Goal: Transaction & Acquisition: Purchase product/service

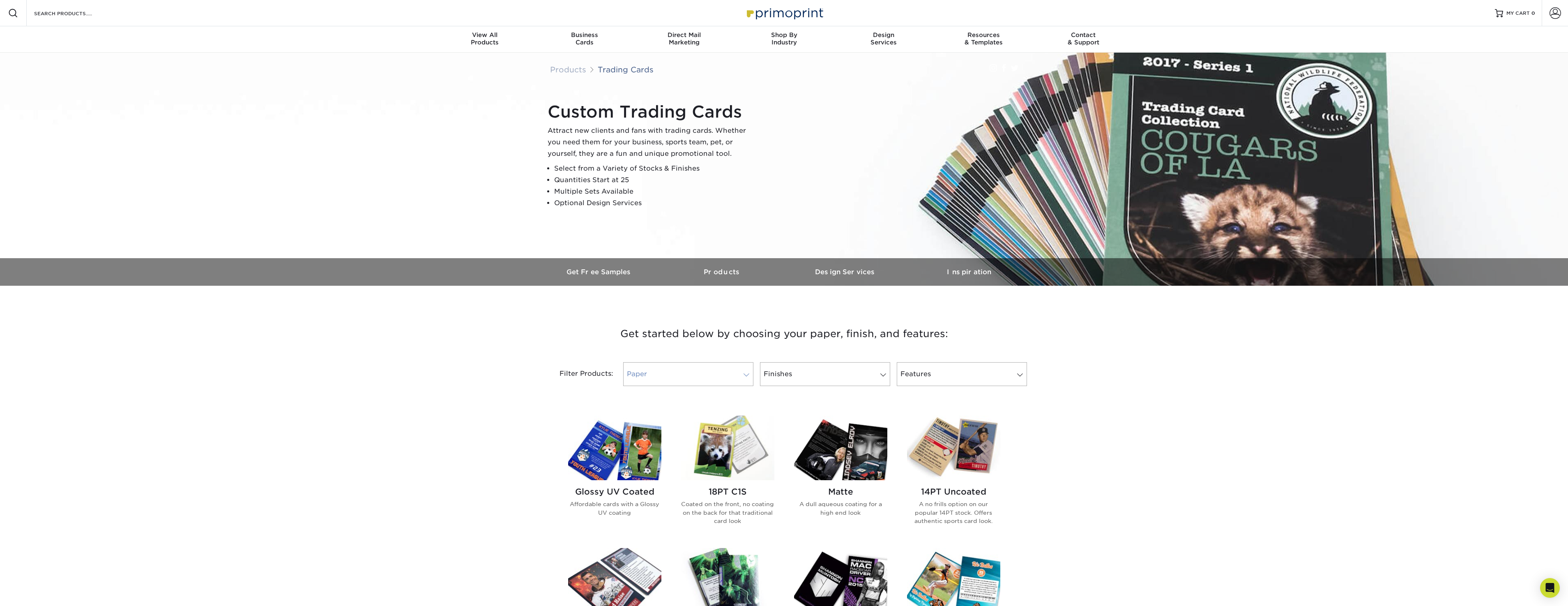
click at [746, 374] on span at bounding box center [746, 375] width 12 height 7
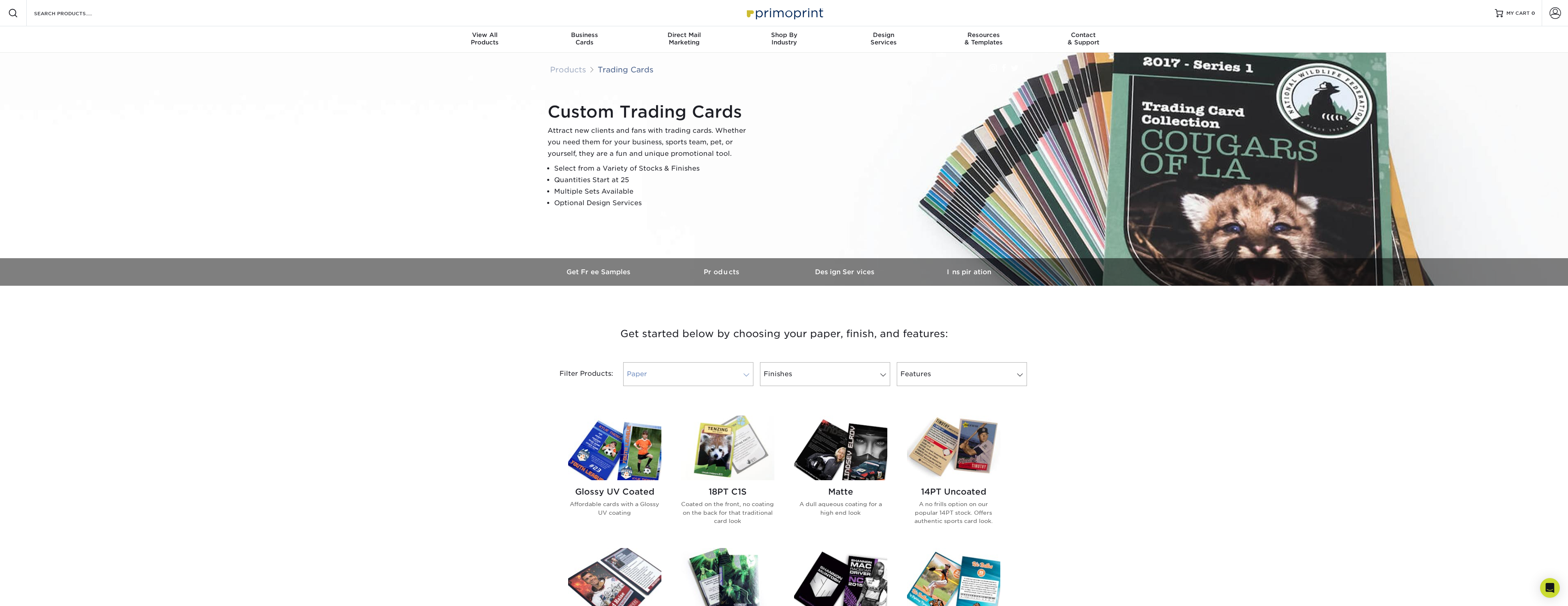
click at [743, 376] on span at bounding box center [746, 375] width 12 height 7
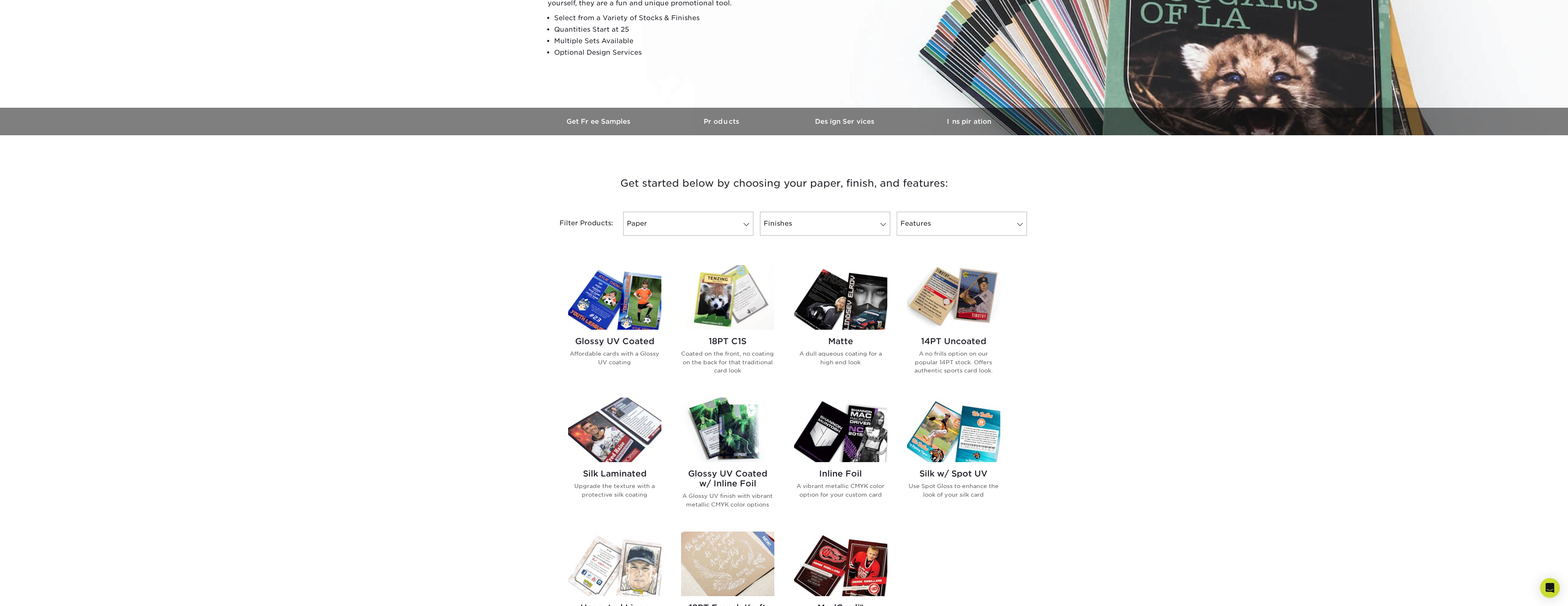
scroll to position [164, 0]
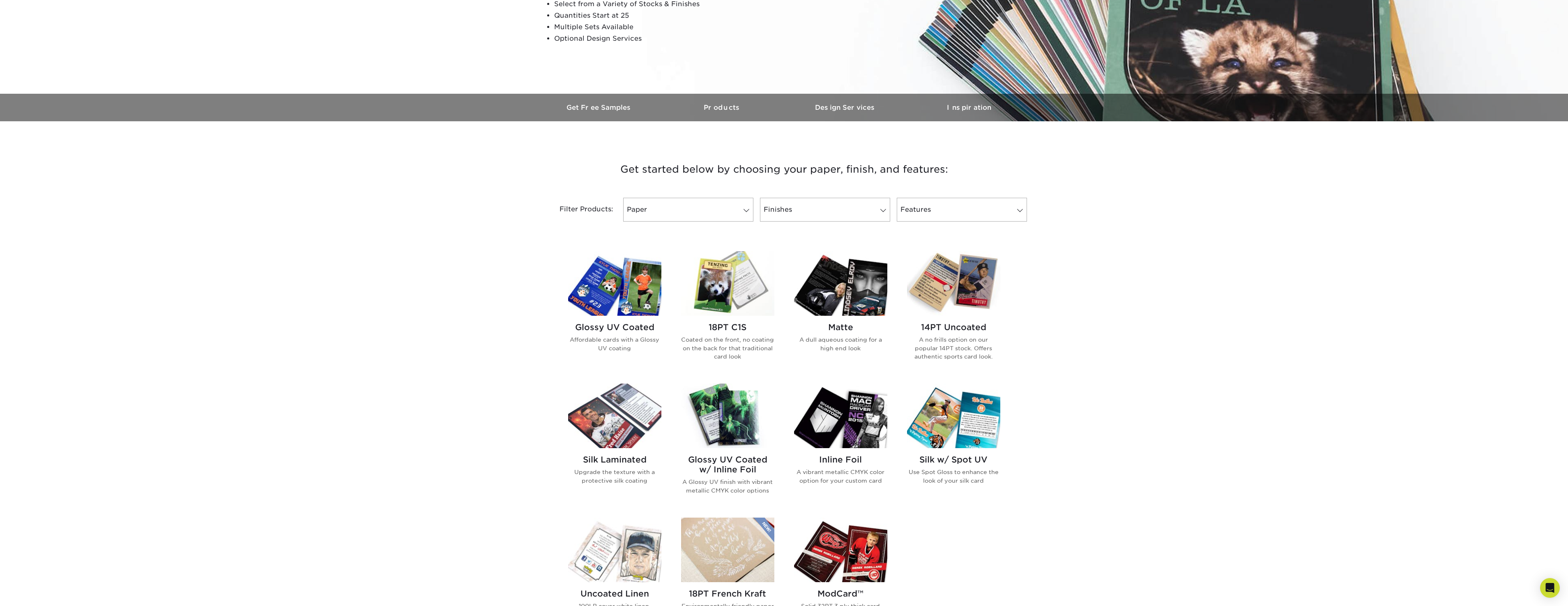
click at [727, 427] on img at bounding box center [728, 416] width 93 height 65
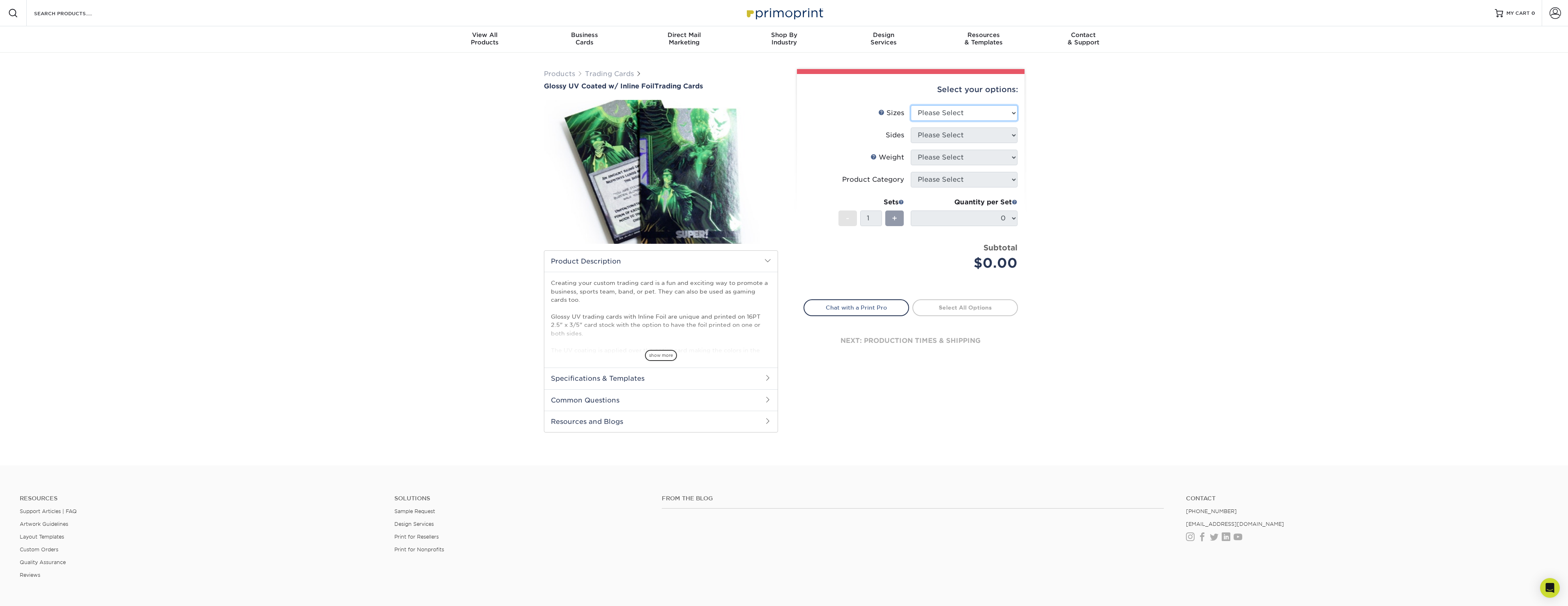
click at [973, 115] on select "Please Select 2.5" x 3.5"" at bounding box center [964, 113] width 107 height 16
select select "2.50x3.50"
click at [910, 105] on select "Please Select 2.5" x 3.5"" at bounding box center [964, 113] width 107 height 16
click at [951, 133] on select "Please Select Print Both Sides - Foil Back Only Print Both Sides - Foil Both Si…" at bounding box center [964, 135] width 107 height 16
select select "34527644-b4fd-4ffb-9092-1318eefcd9d9"
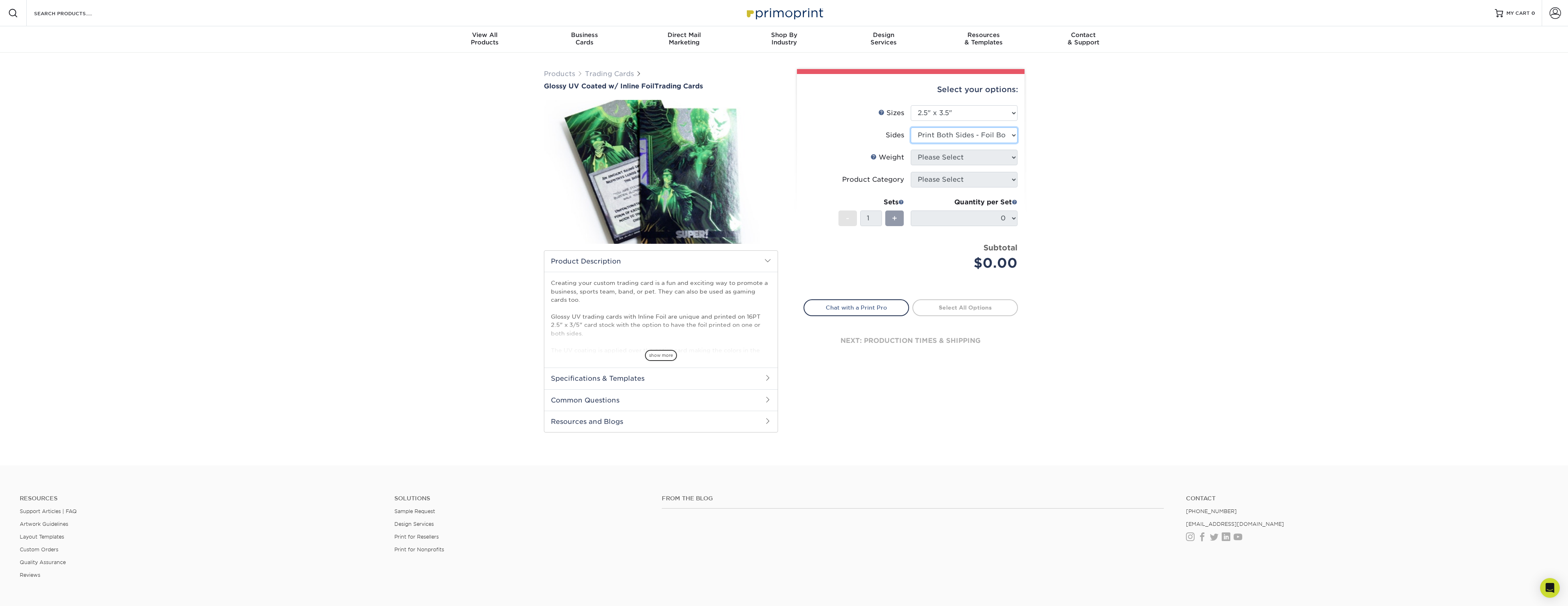
click at [910, 127] on select "Please Select Print Both Sides - Foil Back Only Print Both Sides - Foil Both Si…" at bounding box center [964, 135] width 107 height 16
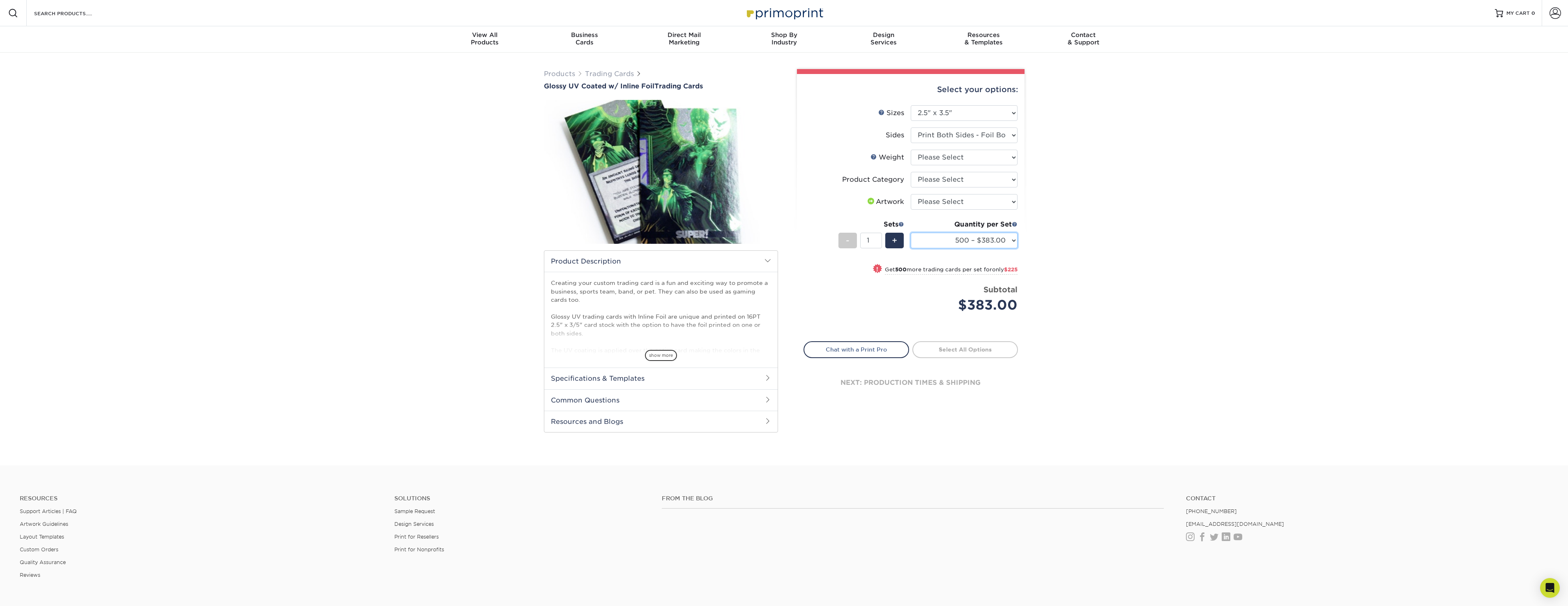
click at [981, 239] on select "500 – $383.00 1000 – $608.00 2500 – $883.00 5000 – $1252.00" at bounding box center [964, 240] width 107 height 16
click at [910, 232] on select "500 – $383.00 1000 – $608.00 2500 – $883.00 5000 – $1252.00" at bounding box center [964, 240] width 107 height 16
click at [973, 157] on select "Please Select 16PT" at bounding box center [964, 158] width 107 height 16
select select "16PT"
click at [910, 150] on select "Please Select 16PT" at bounding box center [964, 158] width 107 height 16
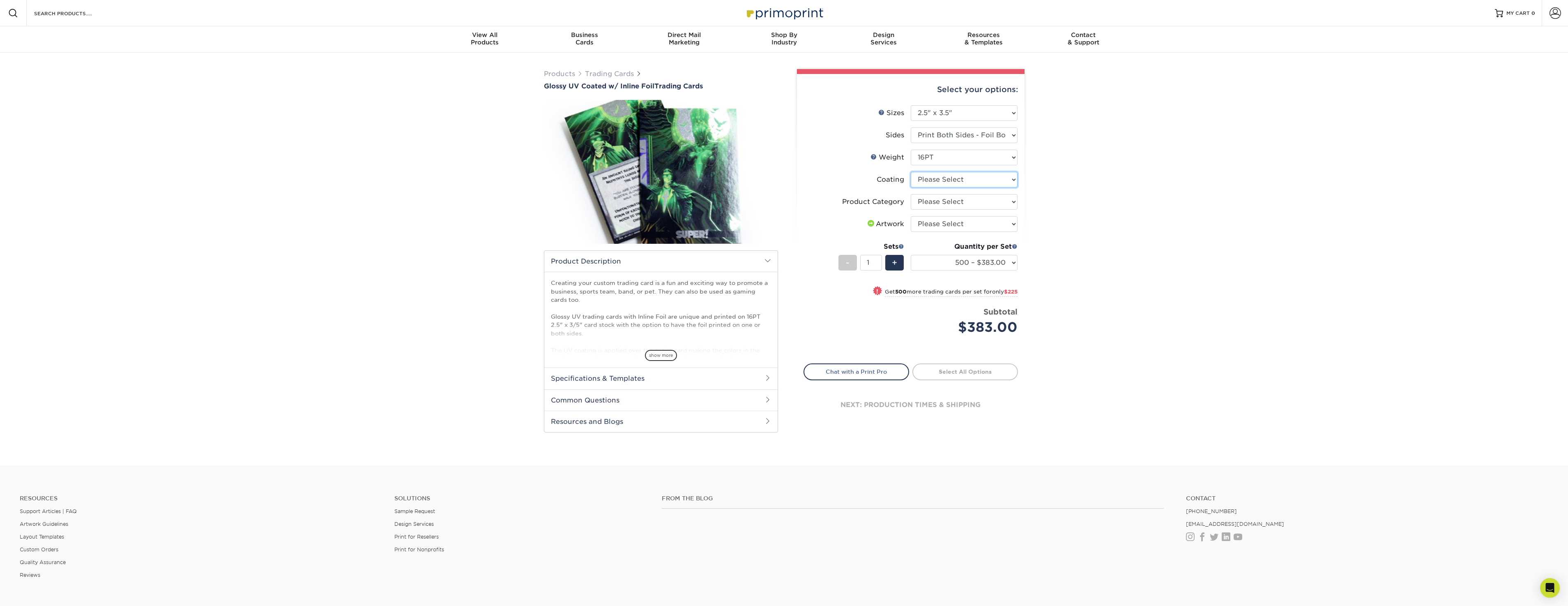
click at [970, 180] on select at bounding box center [964, 180] width 107 height 16
select select "ae367451-b2b8-45df-a344-0f05b6a12993"
click at [910, 172] on select at bounding box center [964, 180] width 107 height 16
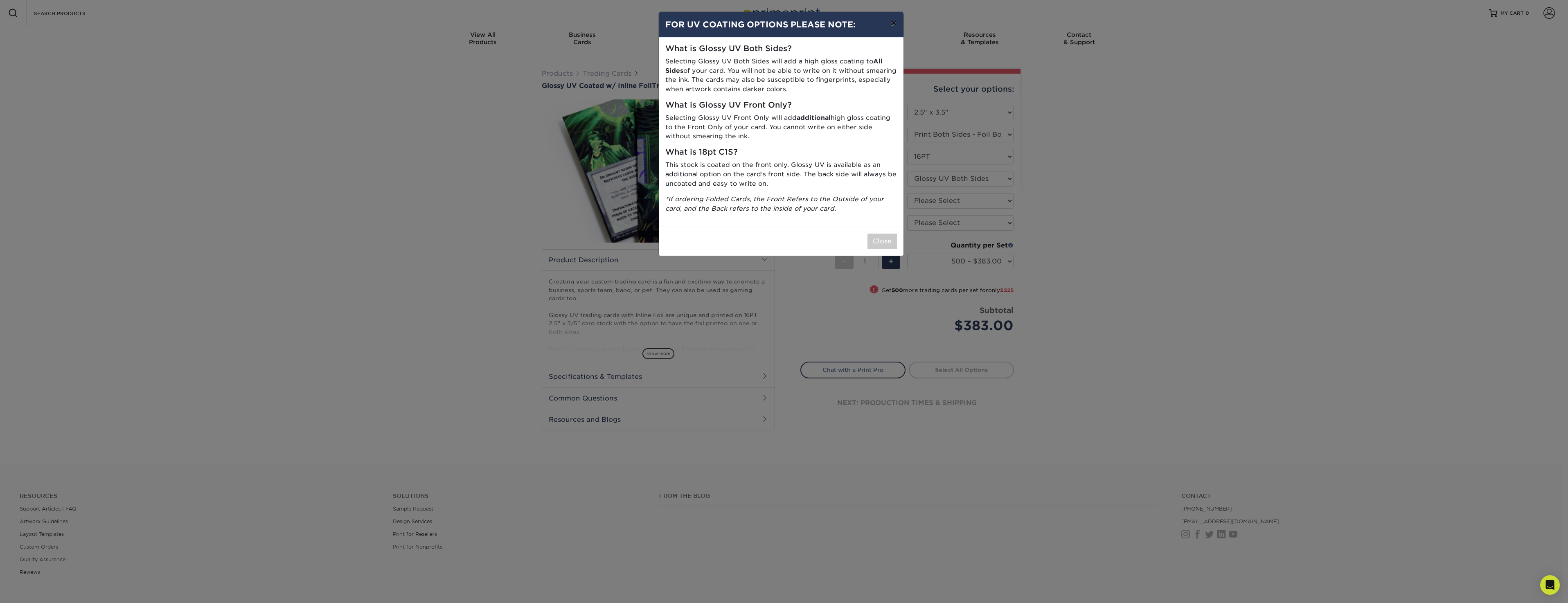
click at [895, 23] on button "×" at bounding box center [894, 23] width 19 height 23
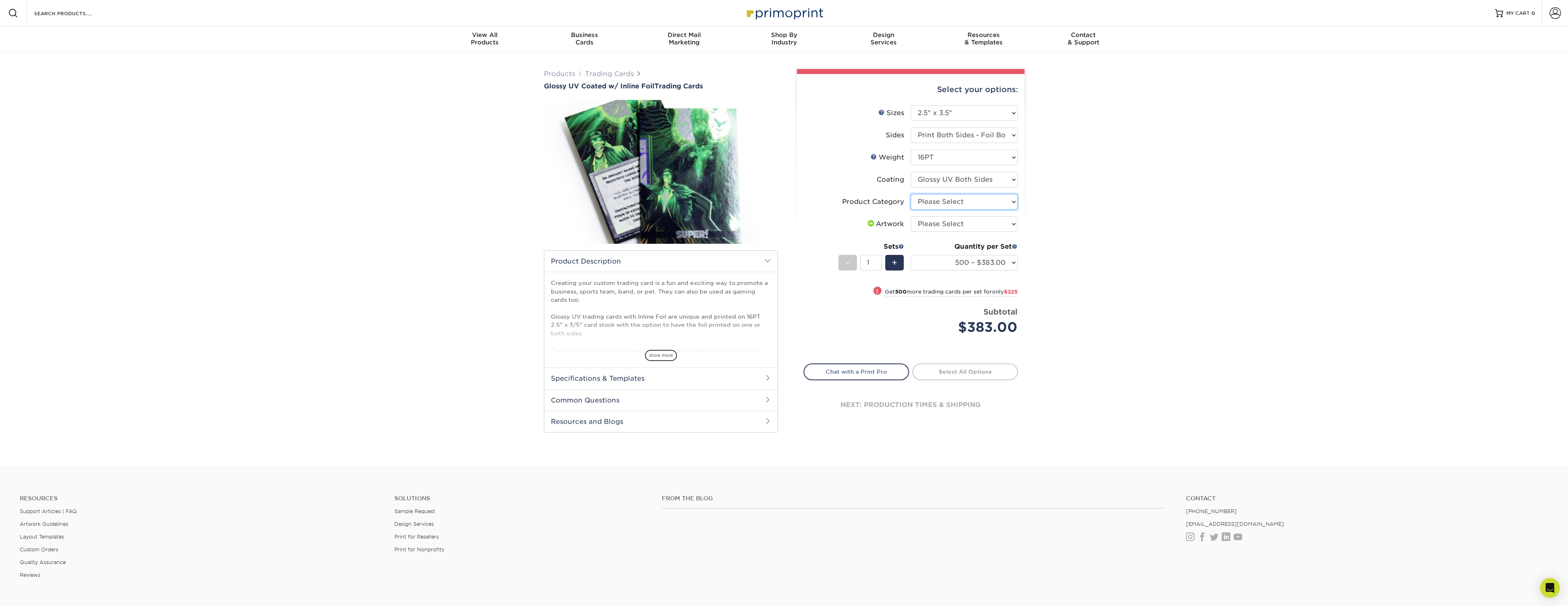
click at [970, 200] on select "Please Select Trading Cards" at bounding box center [964, 202] width 107 height 16
select select "c2f9bce9-36c2-409d-b101-c29d9d031e18"
click at [910, 194] on select "Please Select Trading Cards" at bounding box center [964, 202] width 107 height 16
click at [954, 224] on select "Please Select I will upload files I need a design - $100" at bounding box center [964, 224] width 107 height 16
select select "design"
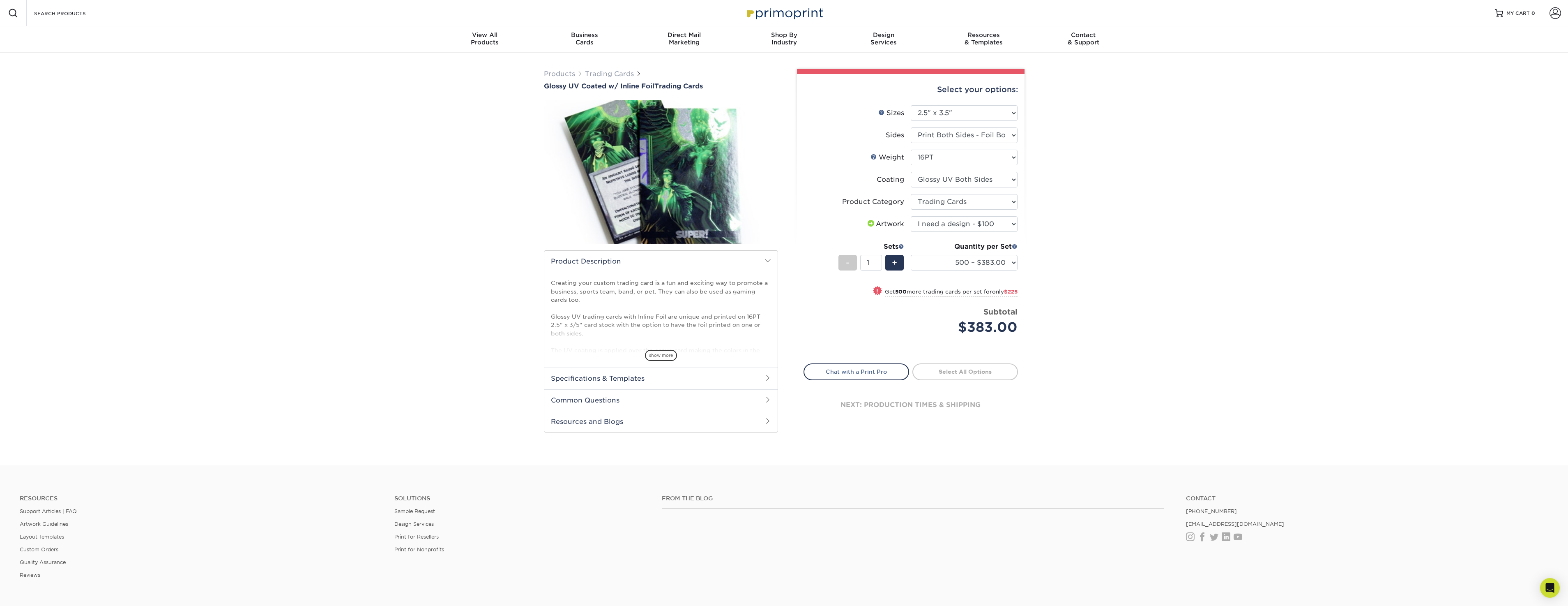
click at [910, 216] on select "Please Select I will upload files I need a design - $100" at bounding box center [964, 224] width 107 height 16
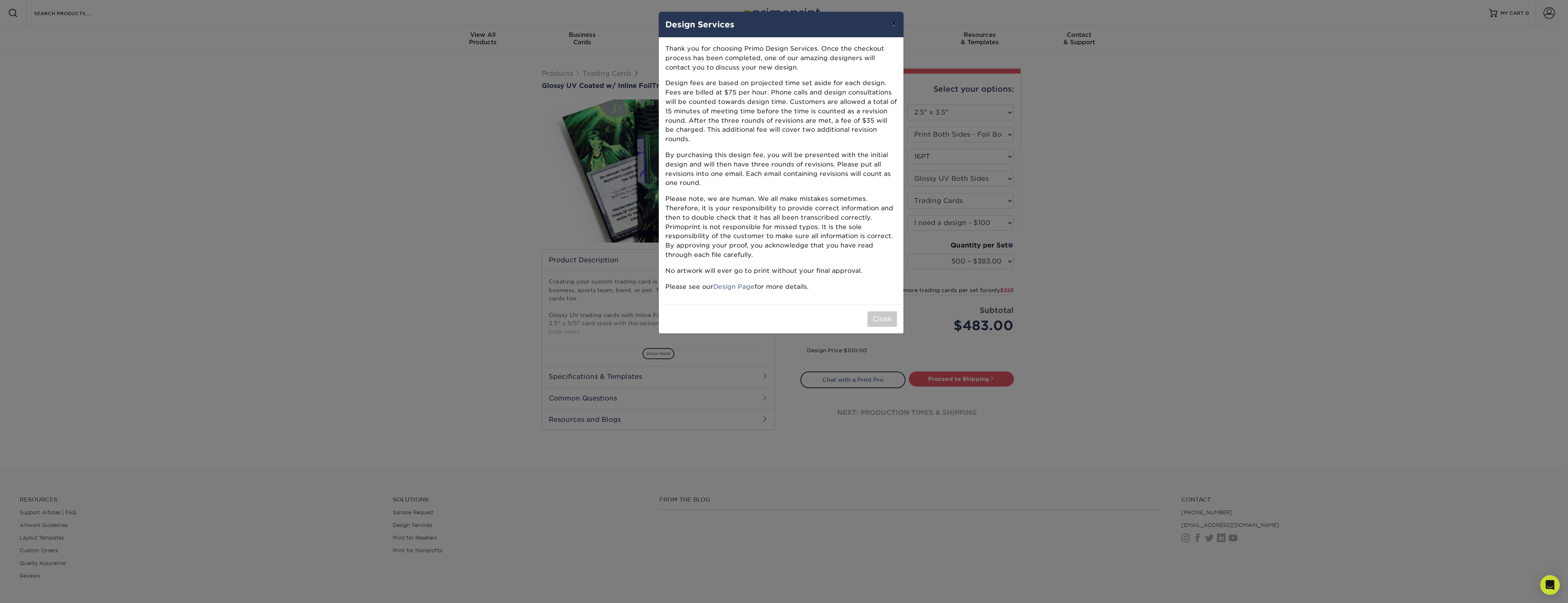
click at [893, 24] on button "×" at bounding box center [894, 23] width 19 height 23
